Goal: Information Seeking & Learning: Learn about a topic

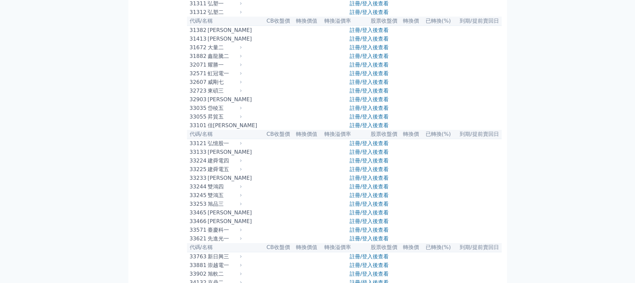
scroll to position [1059, 0]
click at [361, 60] on link "註冊/登入後查看" at bounding box center [368, 57] width 39 height 6
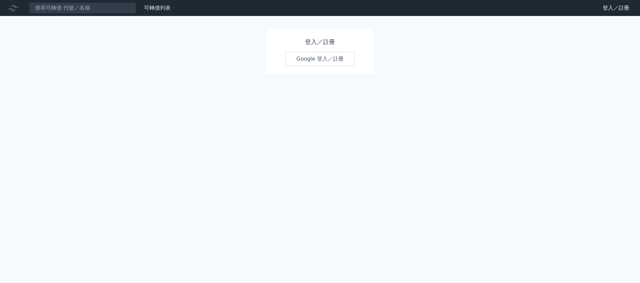
click at [337, 59] on link "Google 登入／註冊" at bounding box center [319, 59] width 69 height 14
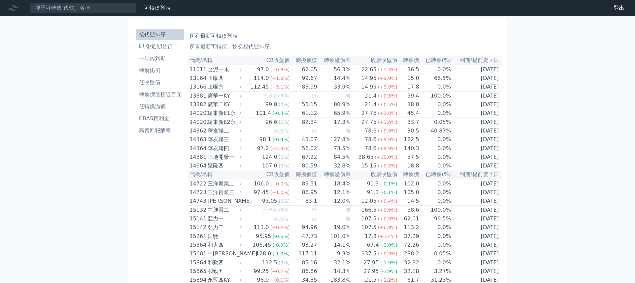
click at [308, 59] on th "轉換價值" at bounding box center [303, 60] width 27 height 9
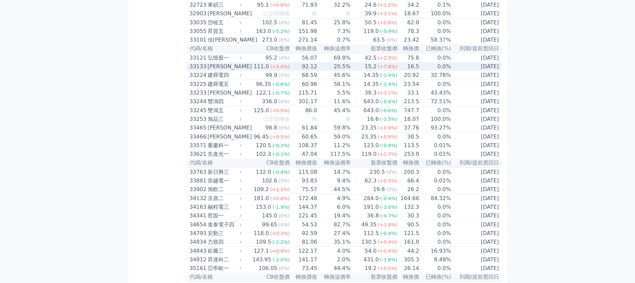
scroll to position [1101, 0]
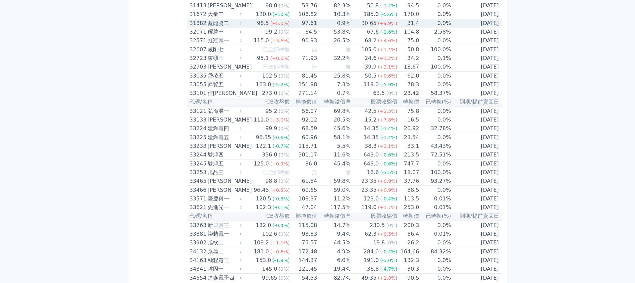
click at [224, 27] on div "鑫龍騰二" at bounding box center [224, 23] width 33 height 8
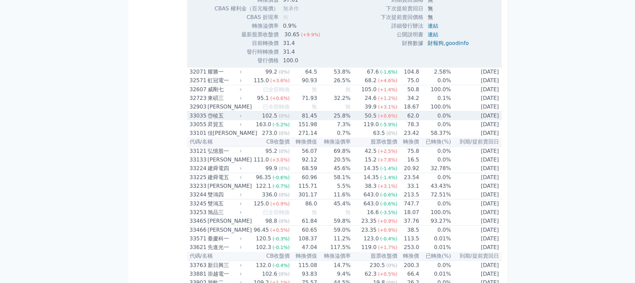
scroll to position [1208, 0]
